Goal: Information Seeking & Learning: Learn about a topic

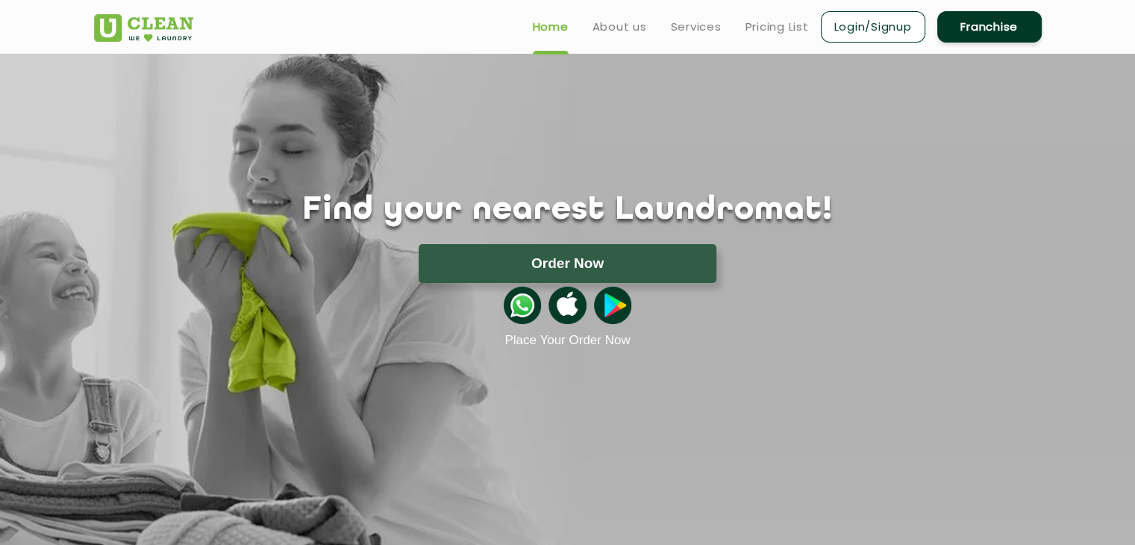
click at [960, 22] on link "Franchise" at bounding box center [989, 26] width 104 height 31
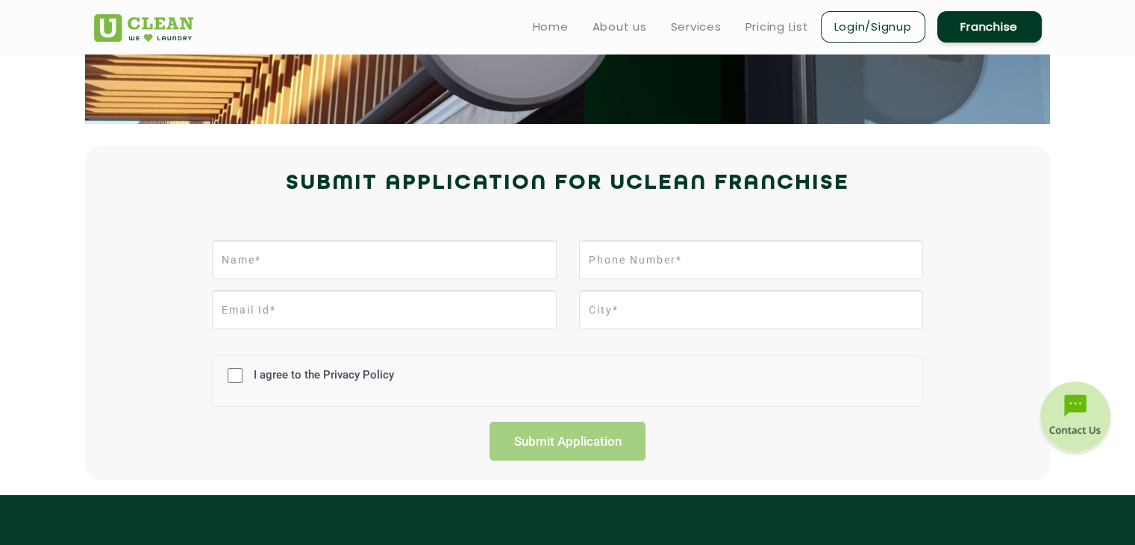
scroll to position [248, 0]
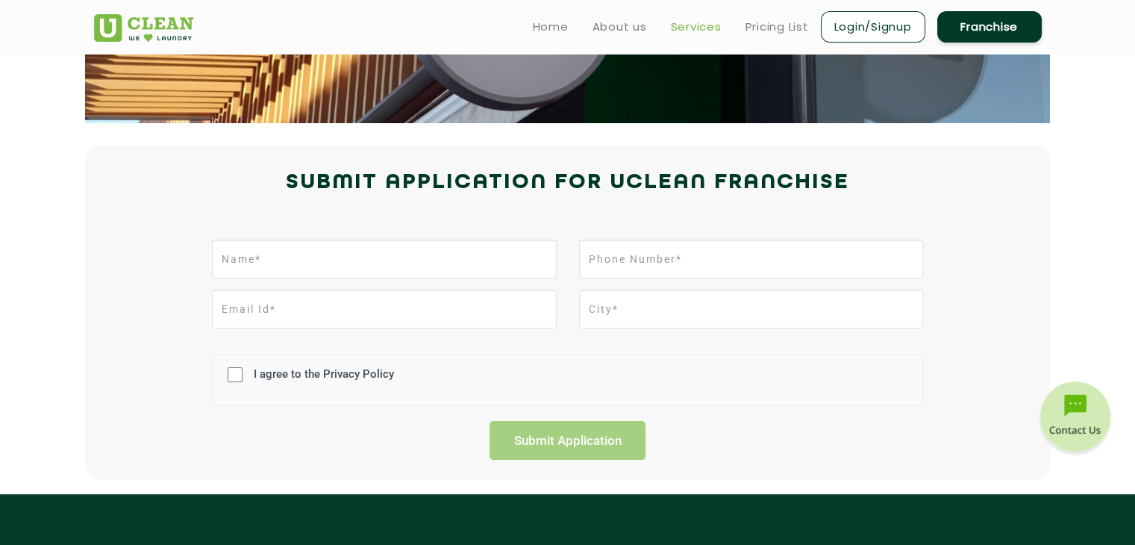
click at [717, 27] on link "Services" at bounding box center [696, 27] width 51 height 18
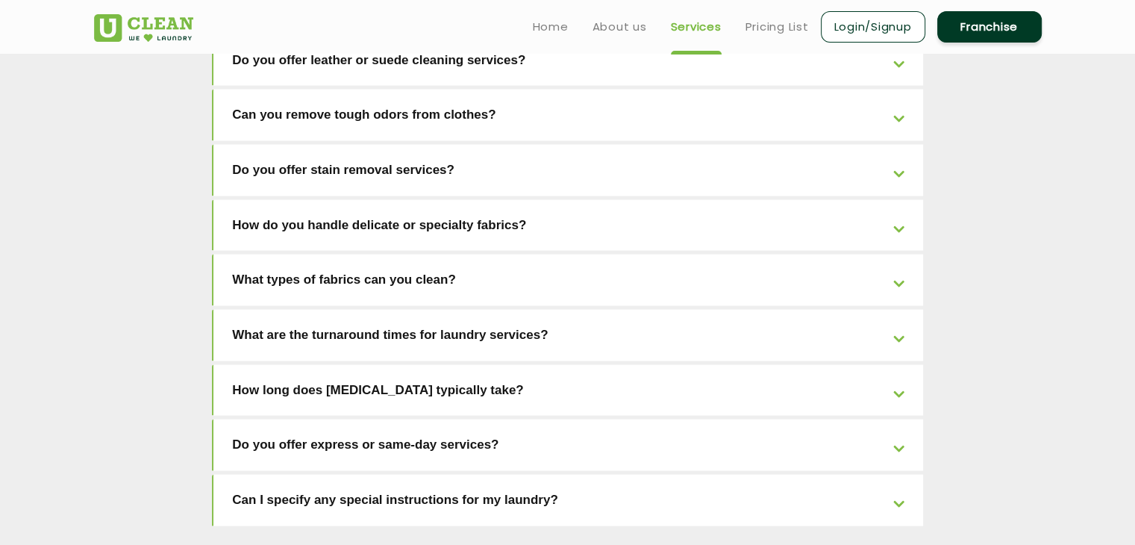
scroll to position [3403, 0]
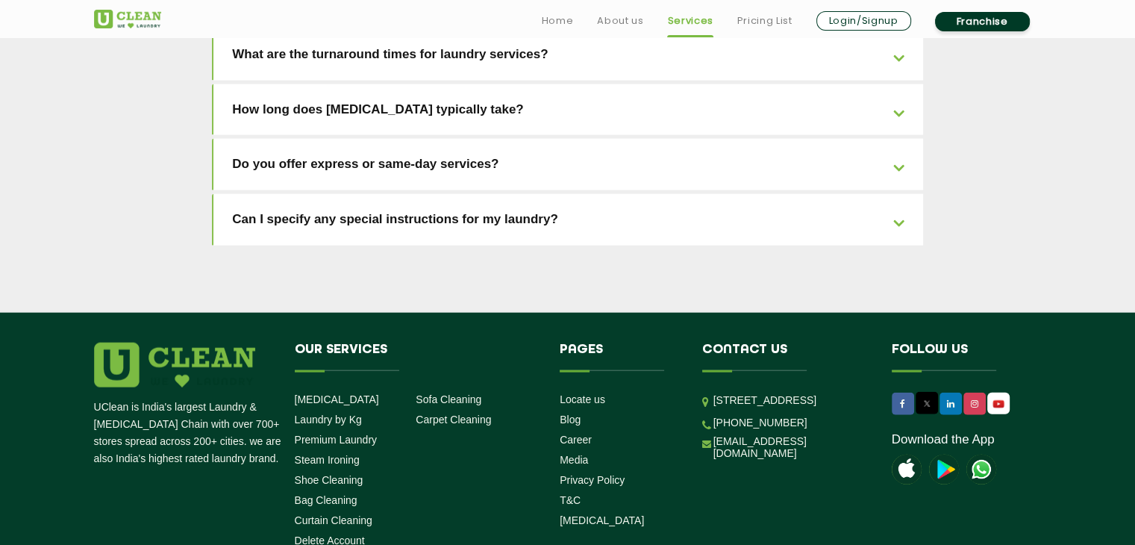
click at [951, 25] on link "Franchise" at bounding box center [982, 21] width 95 height 19
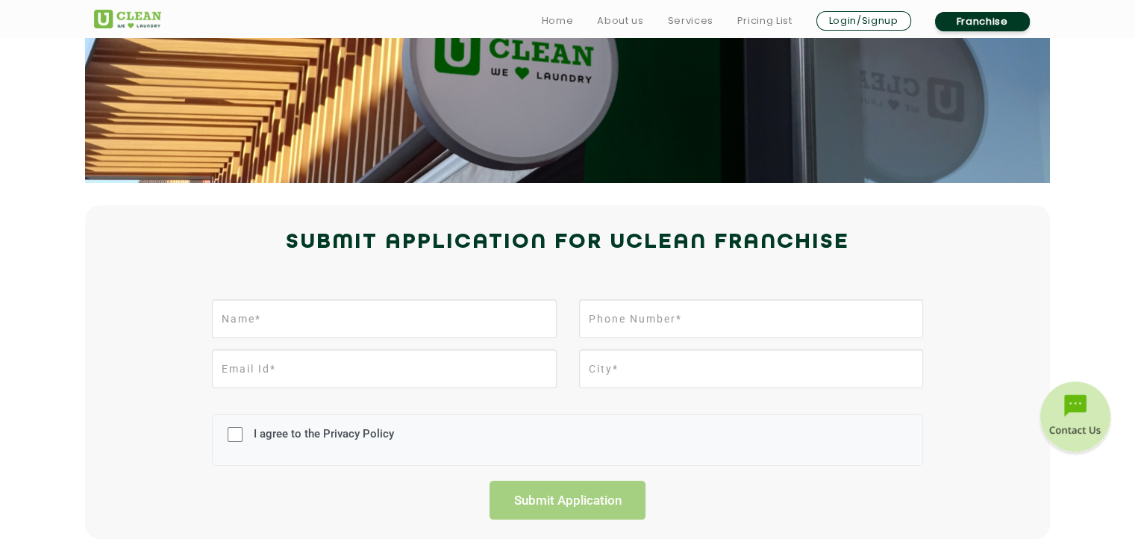
scroll to position [664, 0]
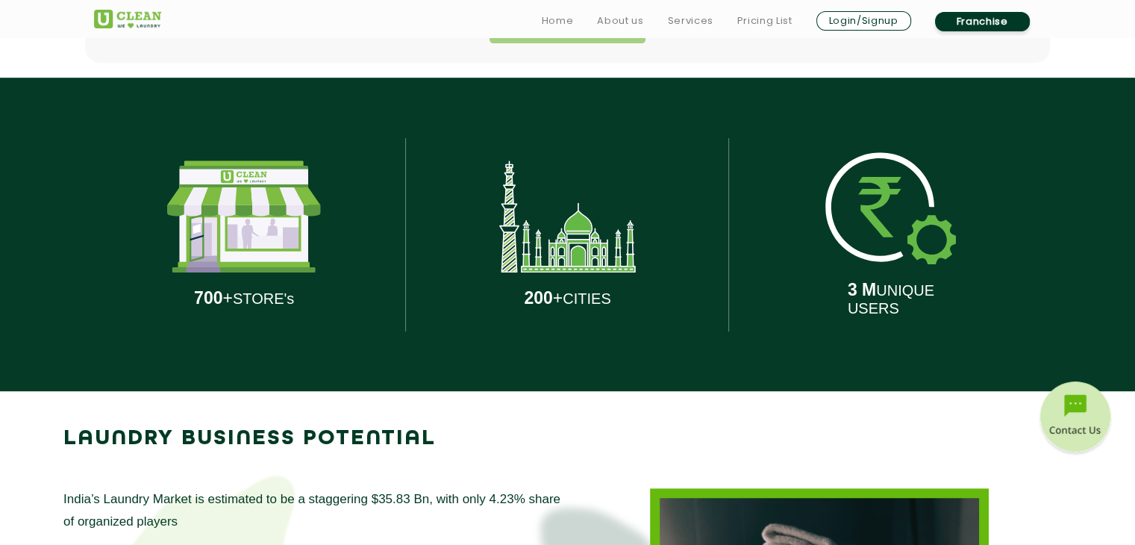
click at [976, 25] on link "Franchise" at bounding box center [982, 21] width 95 height 19
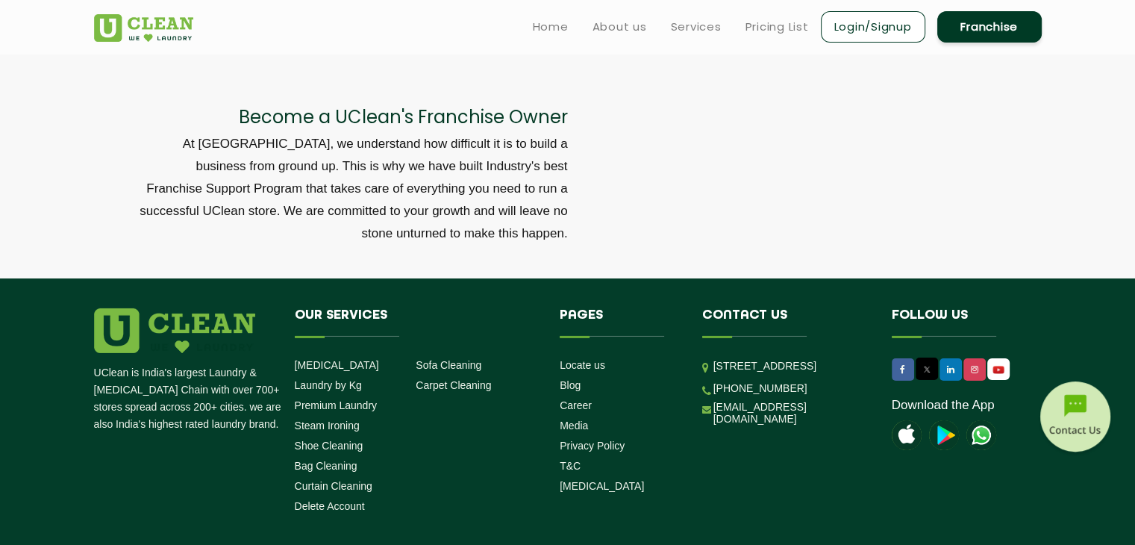
scroll to position [4967, 0]
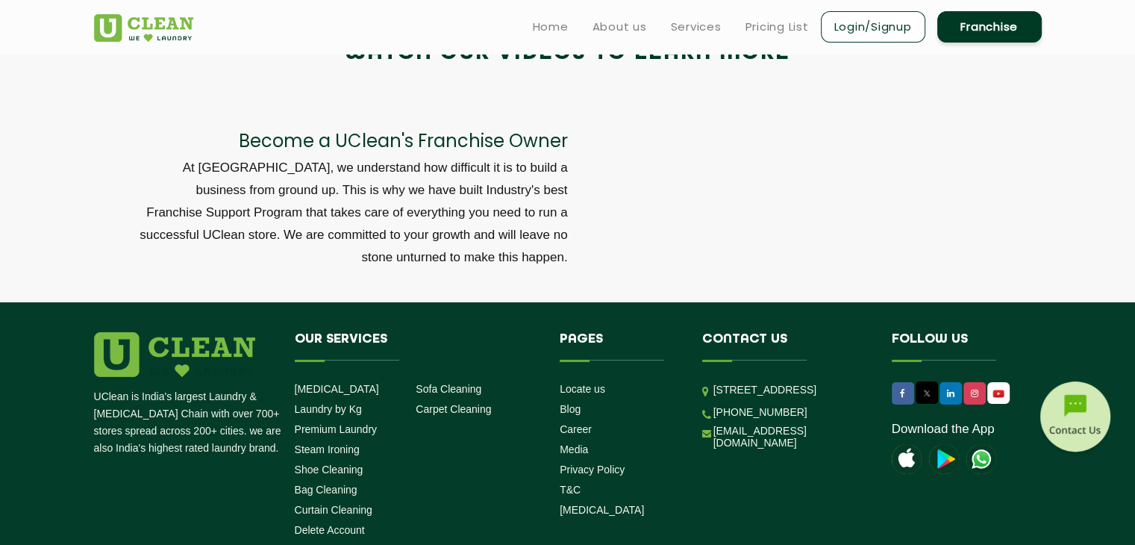
click at [561, 223] on p "At [GEOGRAPHIC_DATA], we understand how difficult it is to build a business fro…" at bounding box center [353, 213] width 430 height 112
click at [624, 220] on div at bounding box center [820, 194] width 505 height 169
click at [574, 244] on div at bounding box center [820, 194] width 505 height 169
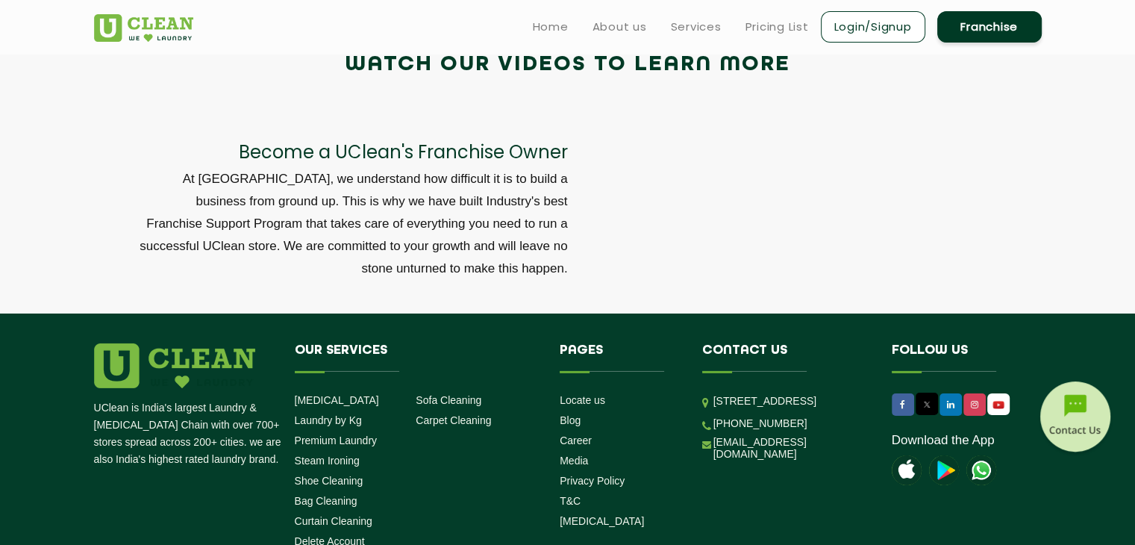
scroll to position [4952, 0]
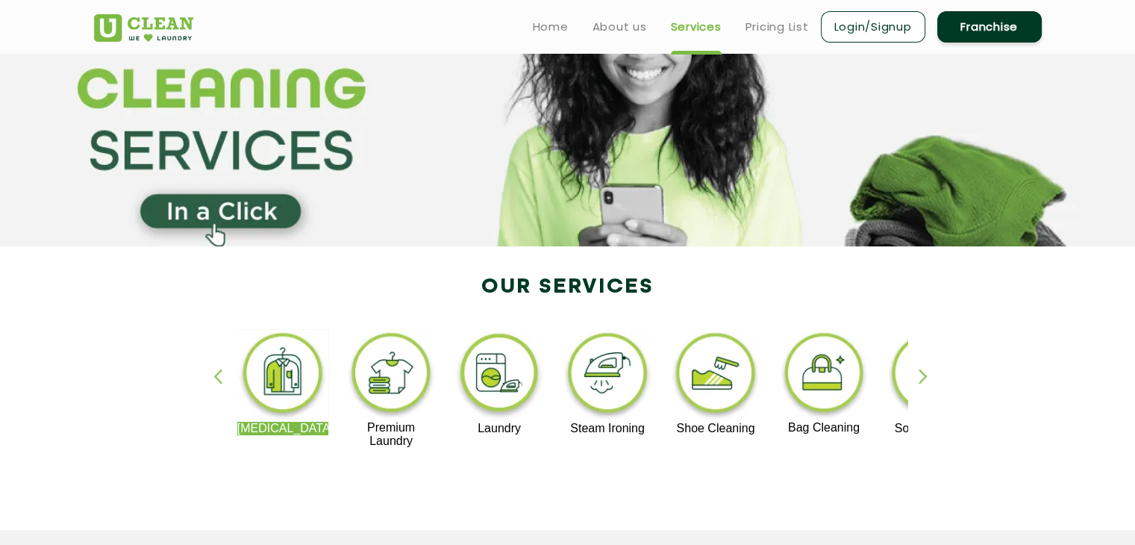
scroll to position [96, 0]
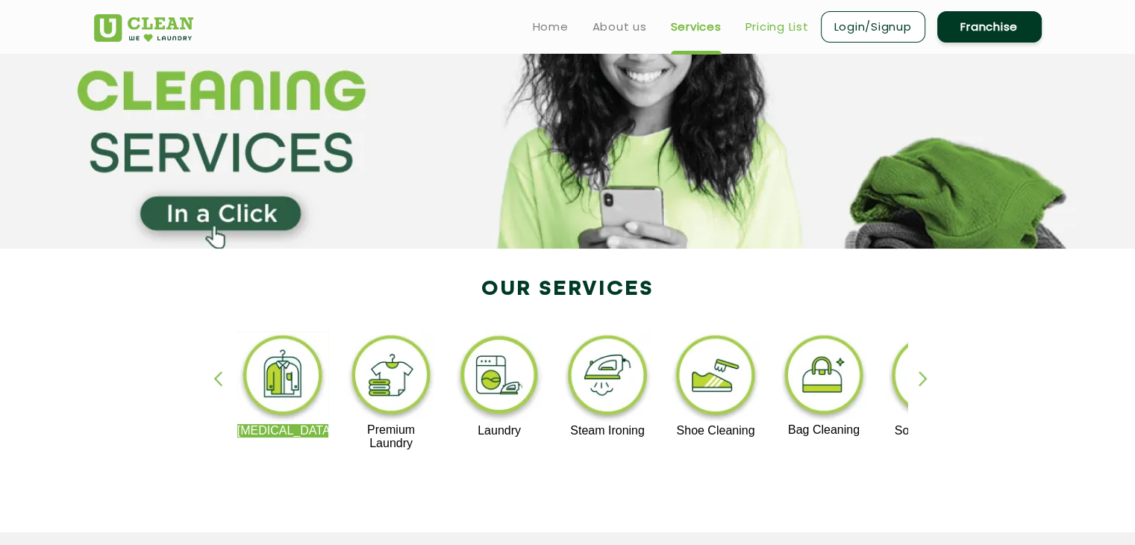
click at [791, 30] on link "Pricing List" at bounding box center [777, 27] width 63 height 18
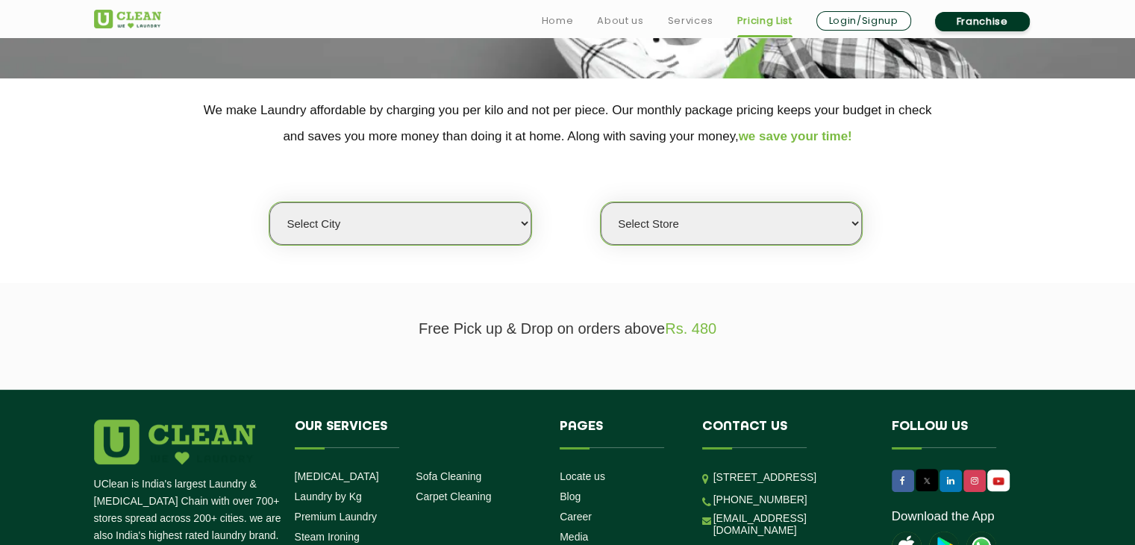
scroll to position [272, 0]
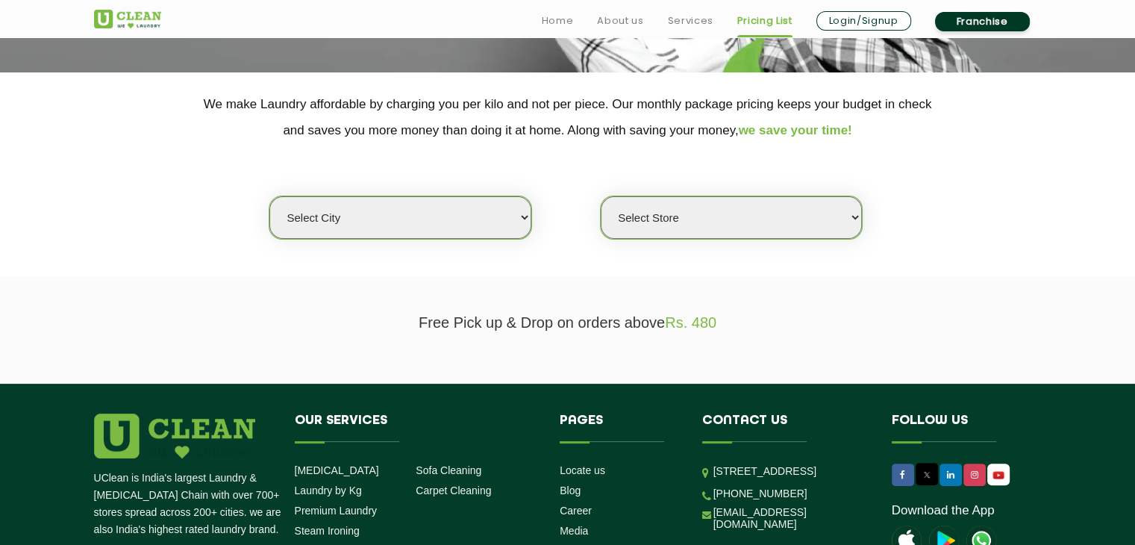
click at [475, 232] on select "Select city" at bounding box center [399, 217] width 261 height 43
click at [659, 233] on select "Select Store" at bounding box center [731, 217] width 261 height 43
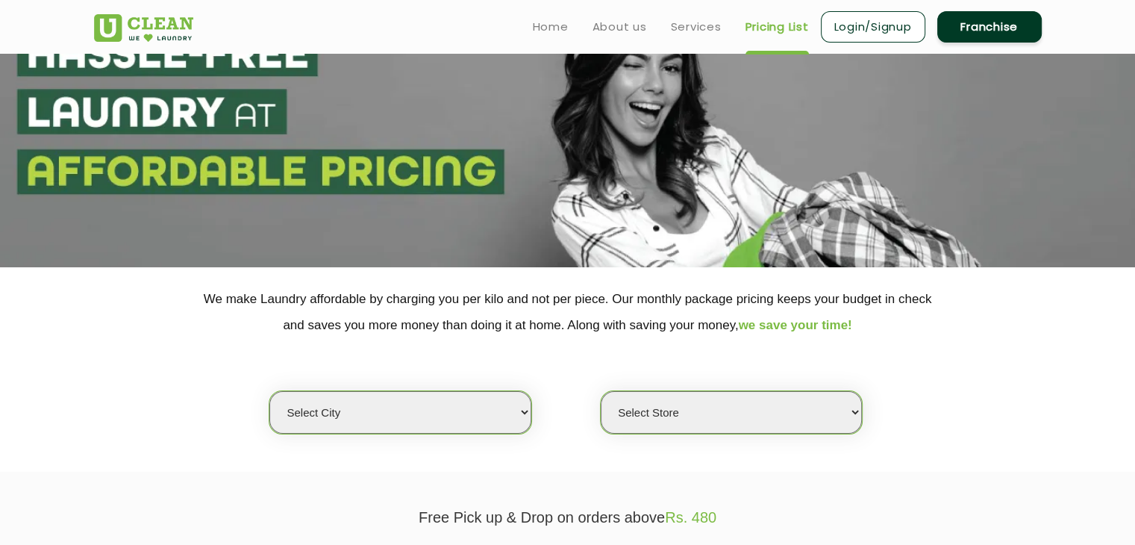
scroll to position [0, 0]
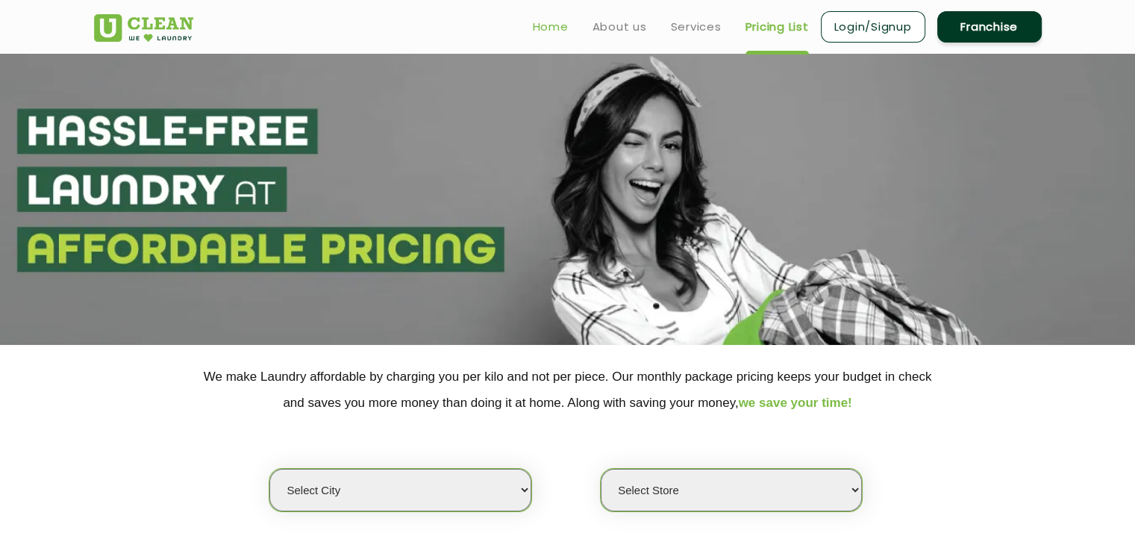
click at [551, 33] on link "Home" at bounding box center [551, 27] width 36 height 18
